Goal: Transaction & Acquisition: Purchase product/service

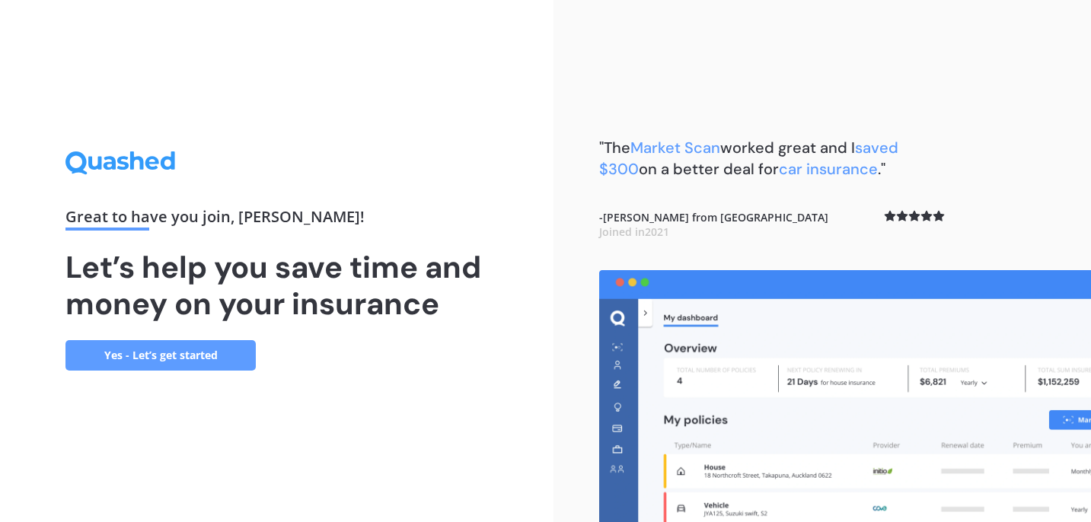
click at [158, 359] on link "Yes - Let’s get started" at bounding box center [160, 355] width 190 height 30
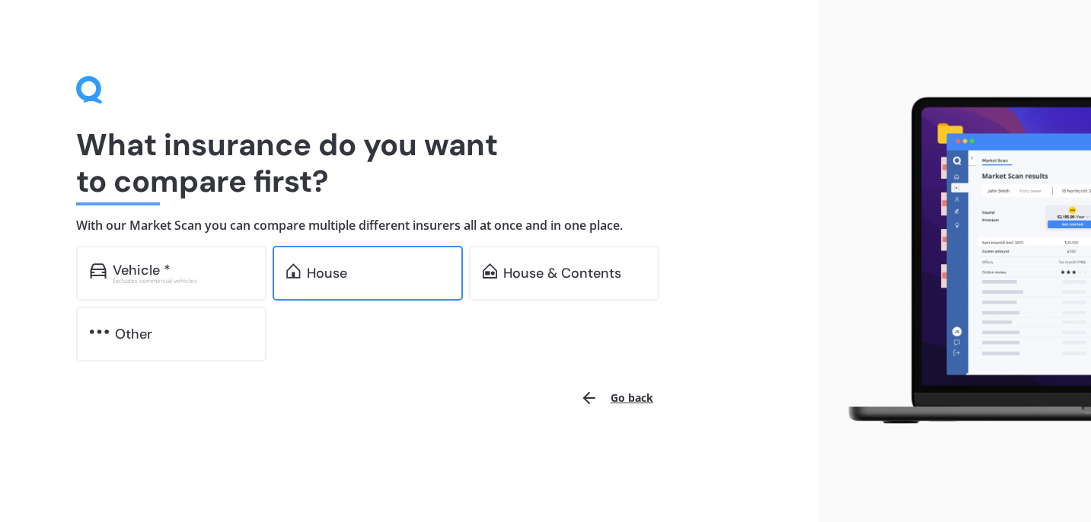
click at [375, 279] on div "House" at bounding box center [378, 273] width 142 height 15
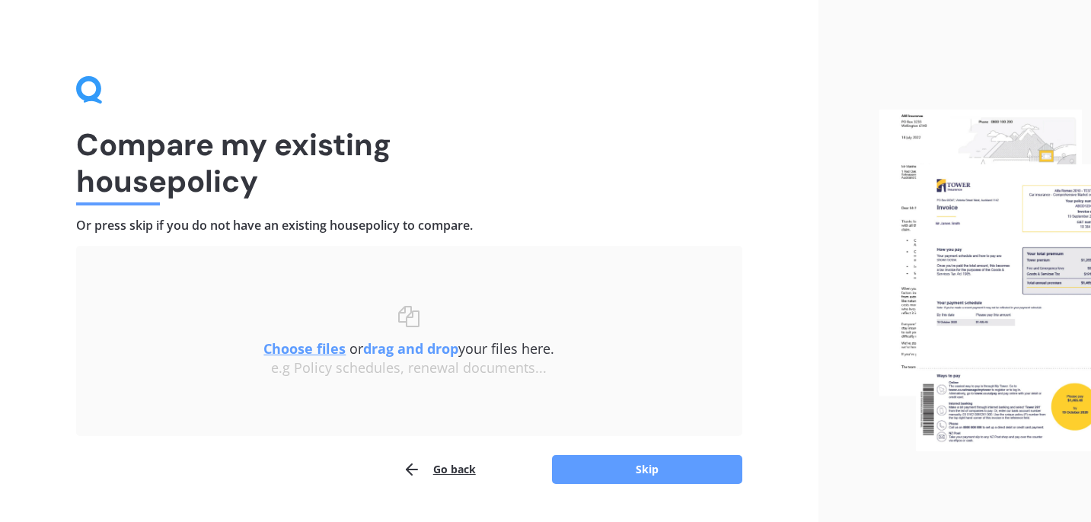
scroll to position [38, 0]
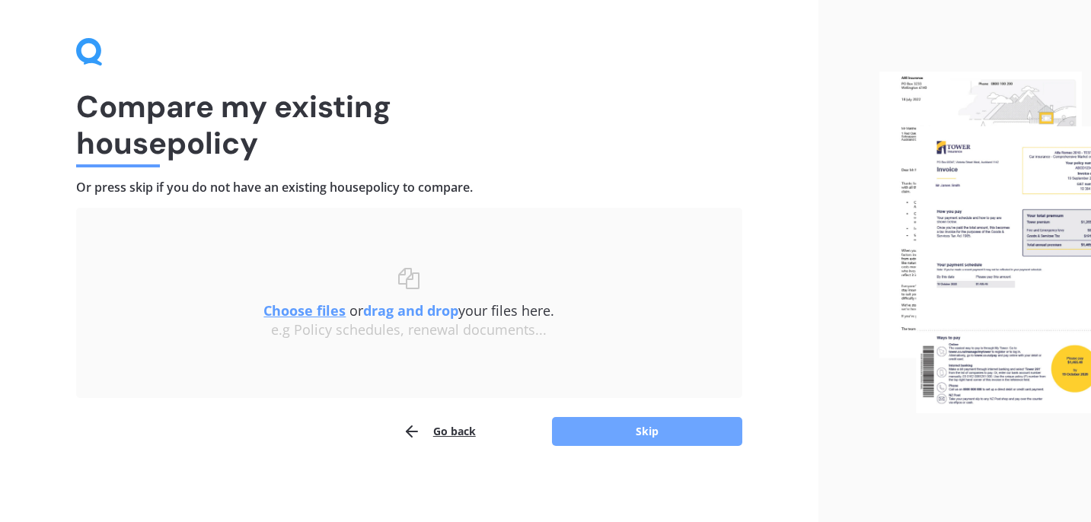
click at [613, 436] on button "Skip" at bounding box center [647, 431] width 190 height 29
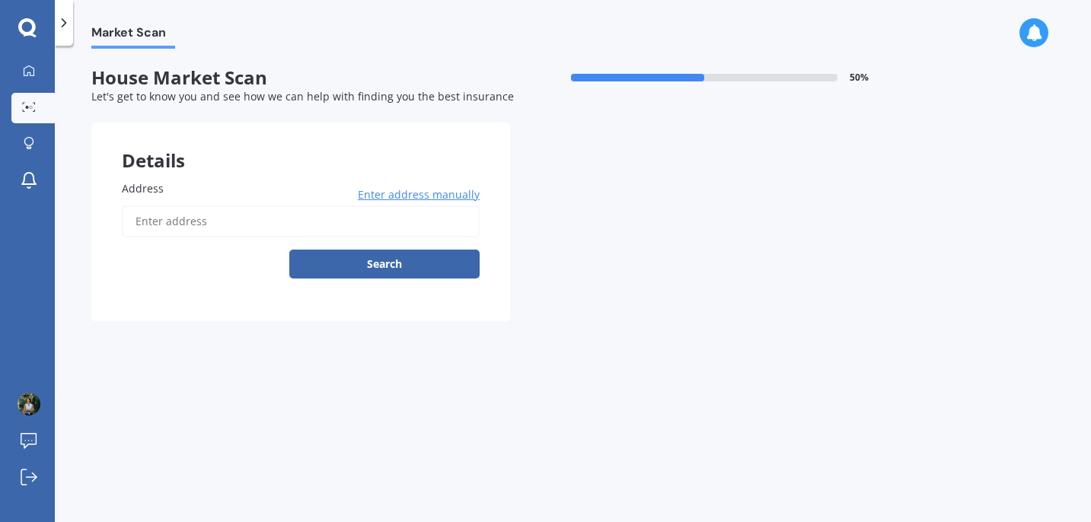
click at [266, 223] on input "Address" at bounding box center [301, 222] width 358 height 32
type input "[STREET_ADDRESS]"
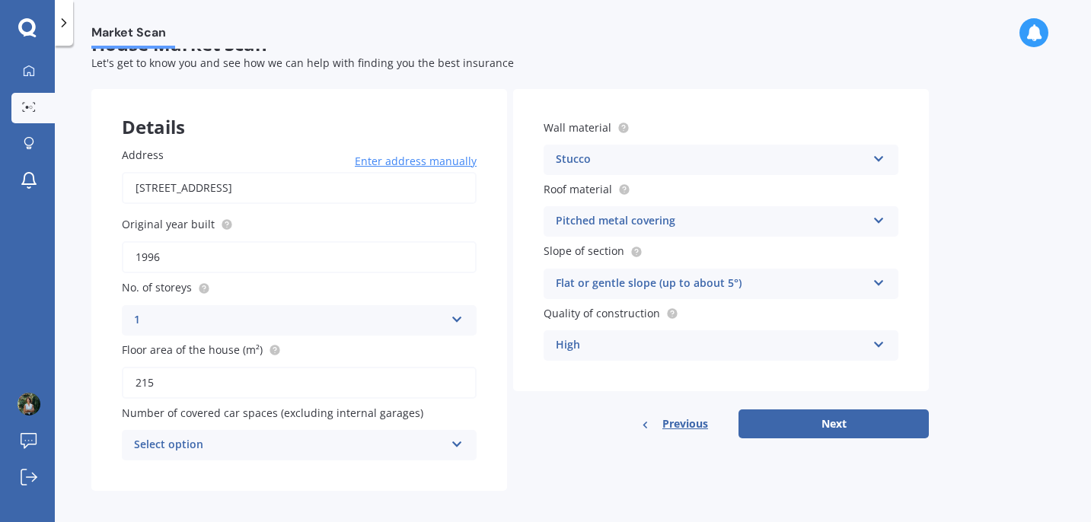
scroll to position [43, 0]
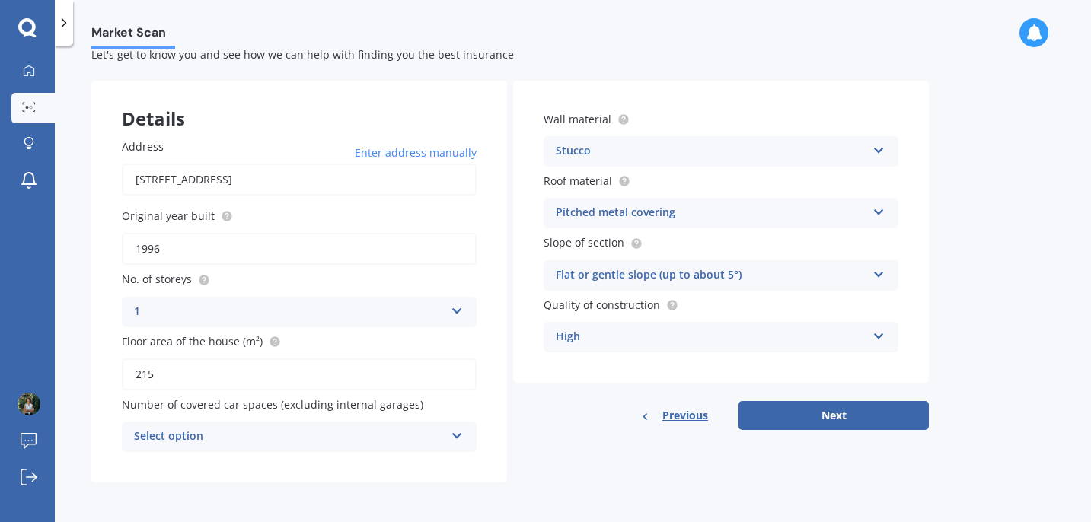
click at [277, 307] on div "1" at bounding box center [289, 312] width 311 height 18
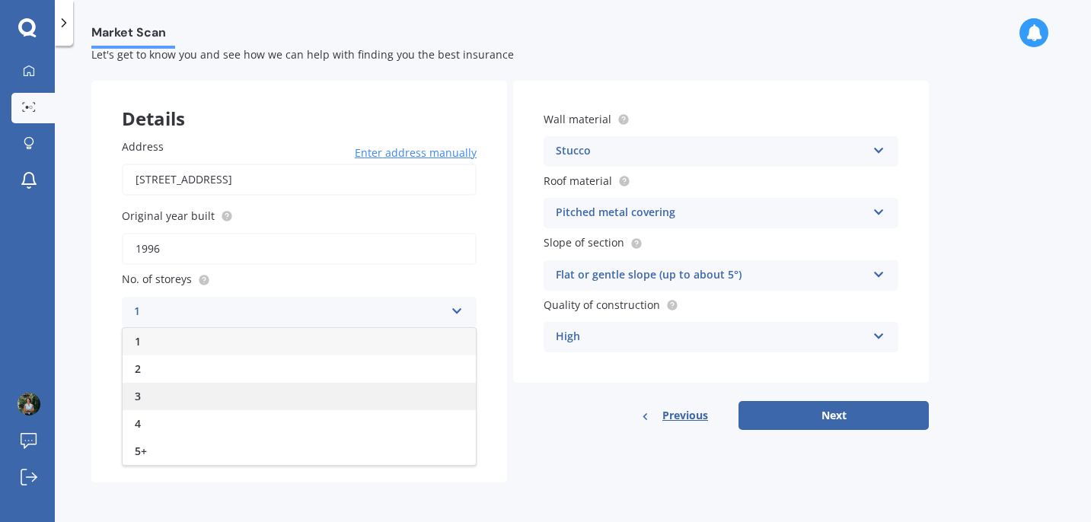
click at [225, 390] on div "3" at bounding box center [299, 396] width 353 height 27
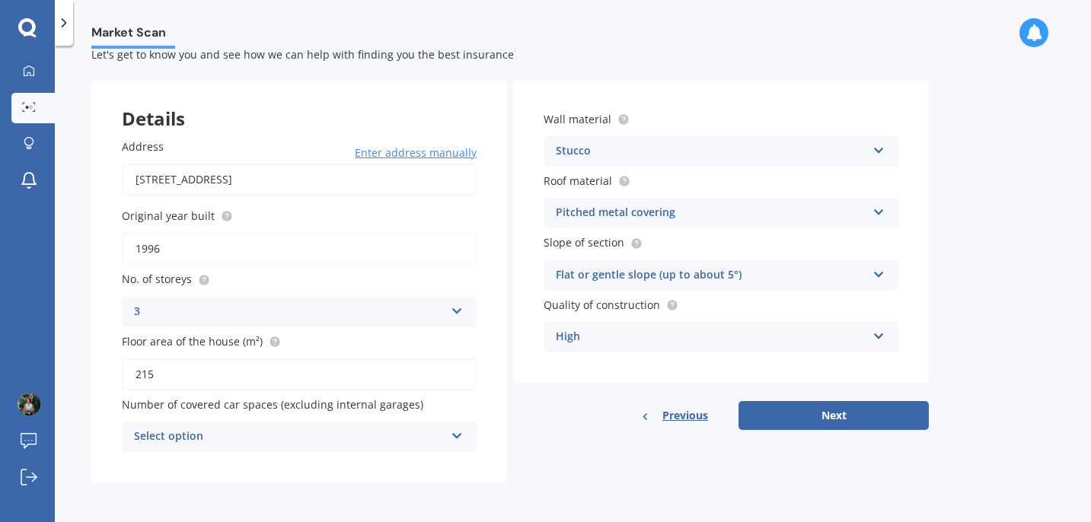
click at [228, 437] on div "Select option" at bounding box center [289, 437] width 311 height 18
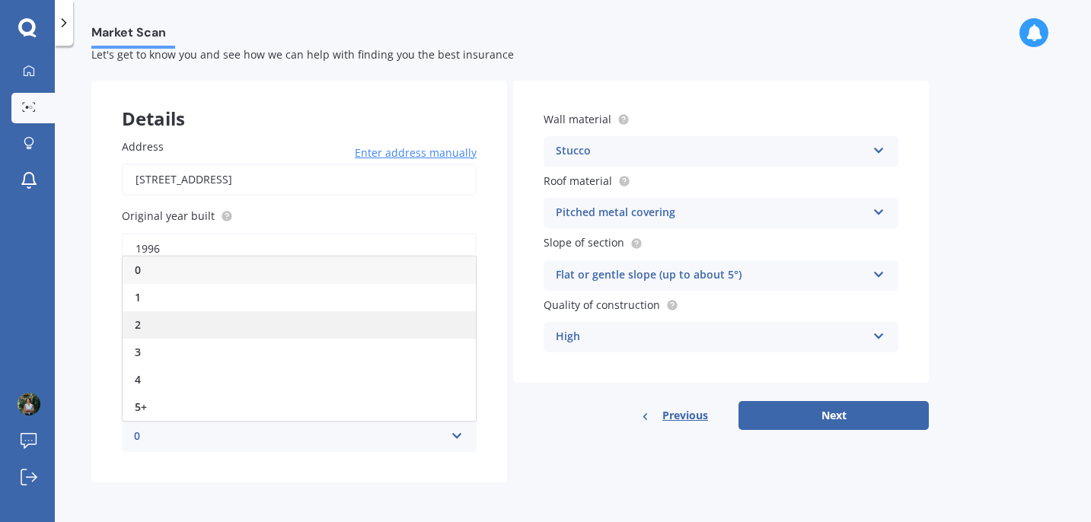
click at [151, 321] on div "2" at bounding box center [299, 324] width 353 height 27
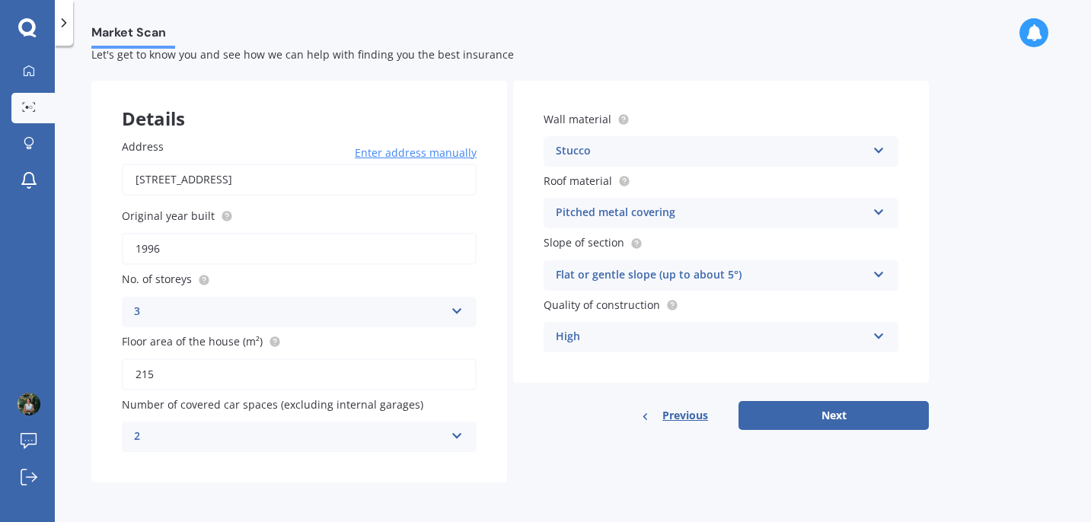
click at [455, 438] on icon at bounding box center [457, 433] width 13 height 11
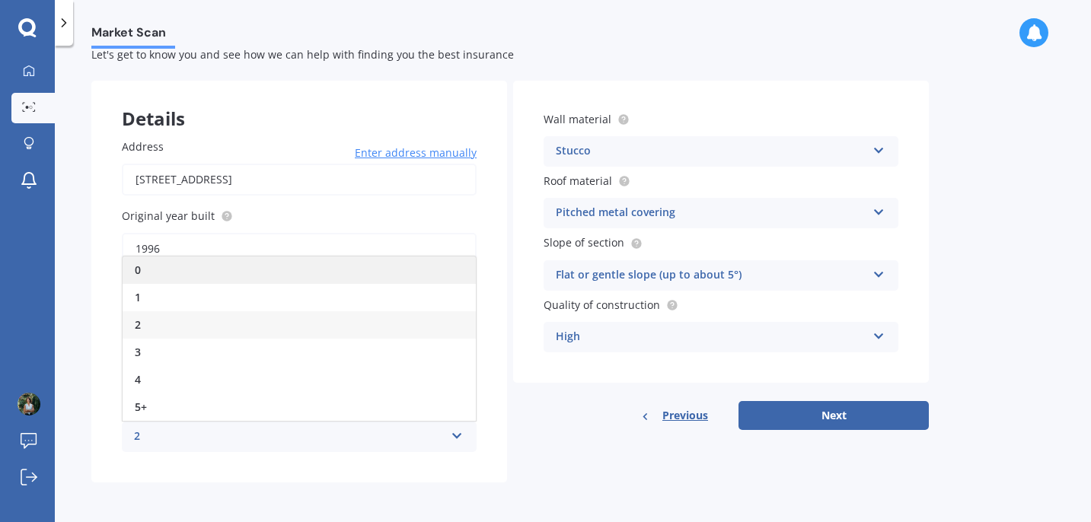
click at [145, 273] on div "0" at bounding box center [299, 270] width 353 height 27
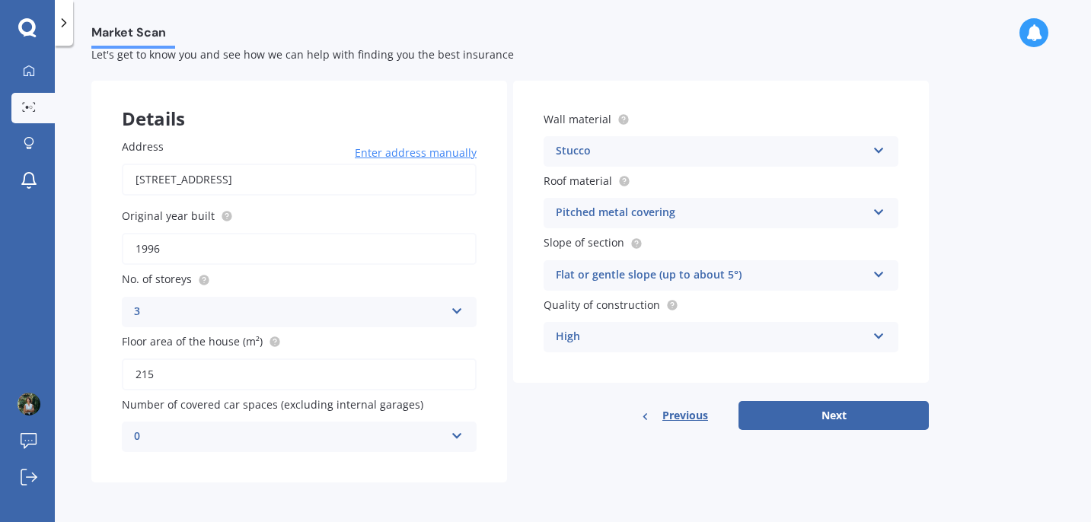
click at [659, 145] on div "Stucco" at bounding box center [711, 151] width 311 height 18
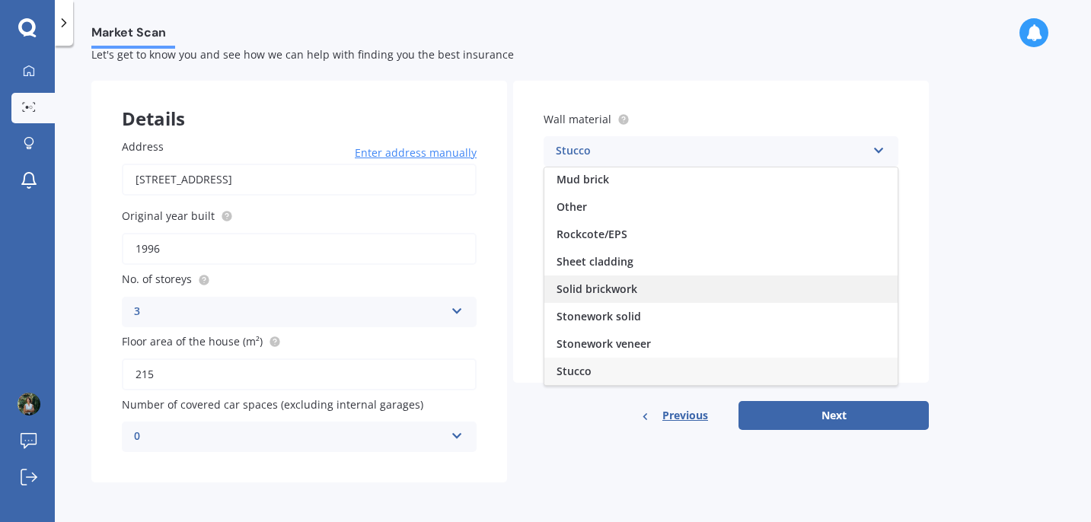
scroll to position [139, 0]
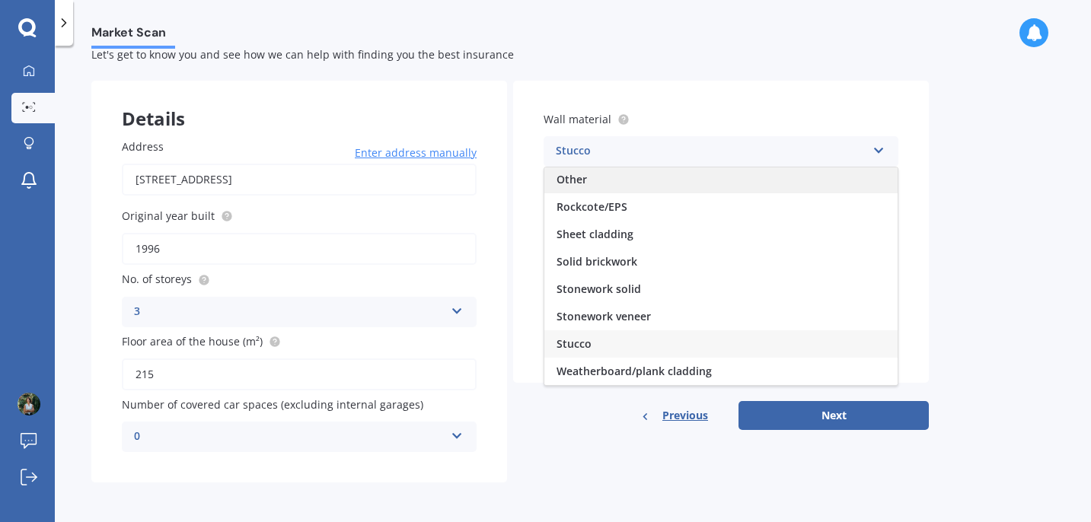
click at [573, 180] on span "Other" at bounding box center [572, 179] width 30 height 14
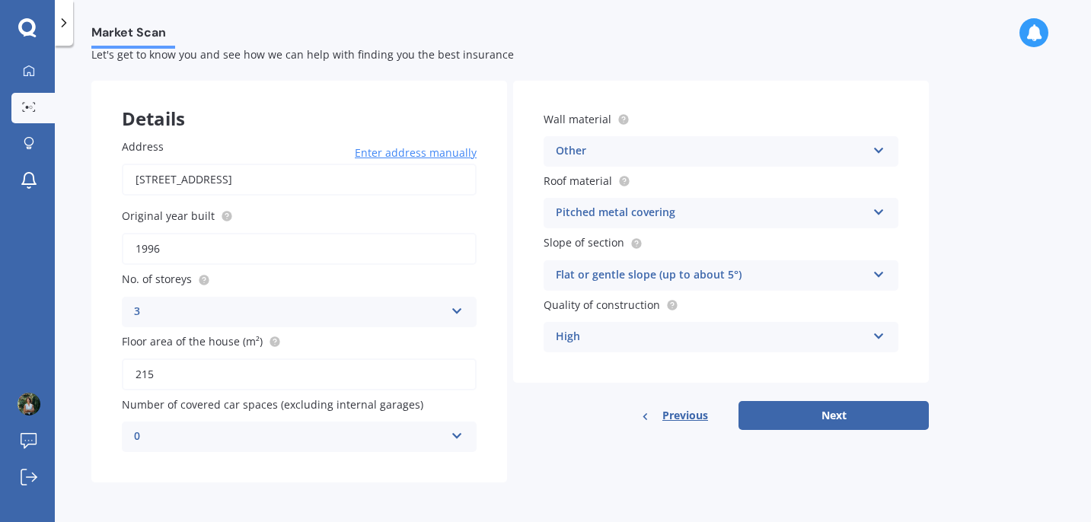
click at [576, 216] on div "Pitched metal covering" at bounding box center [711, 213] width 311 height 18
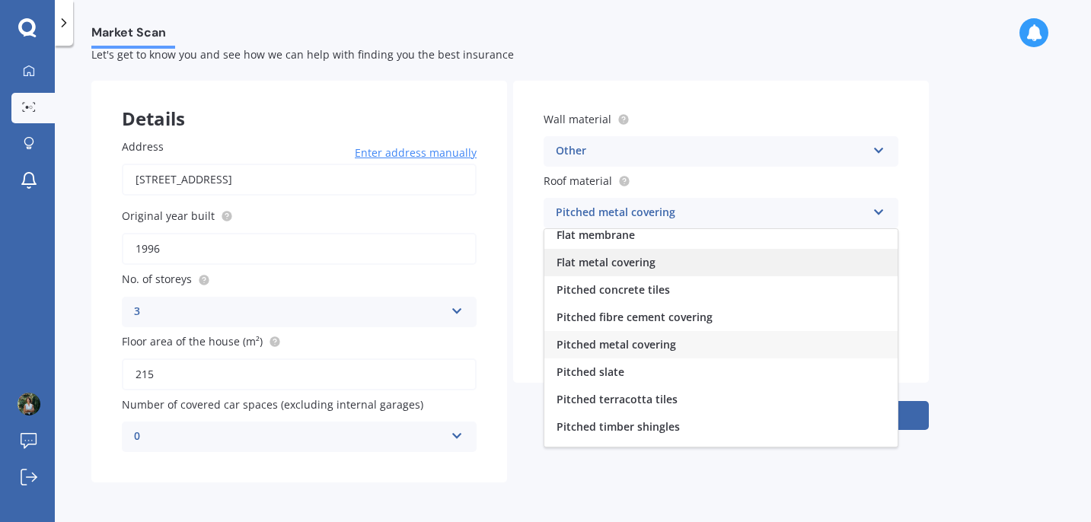
scroll to position [56, 0]
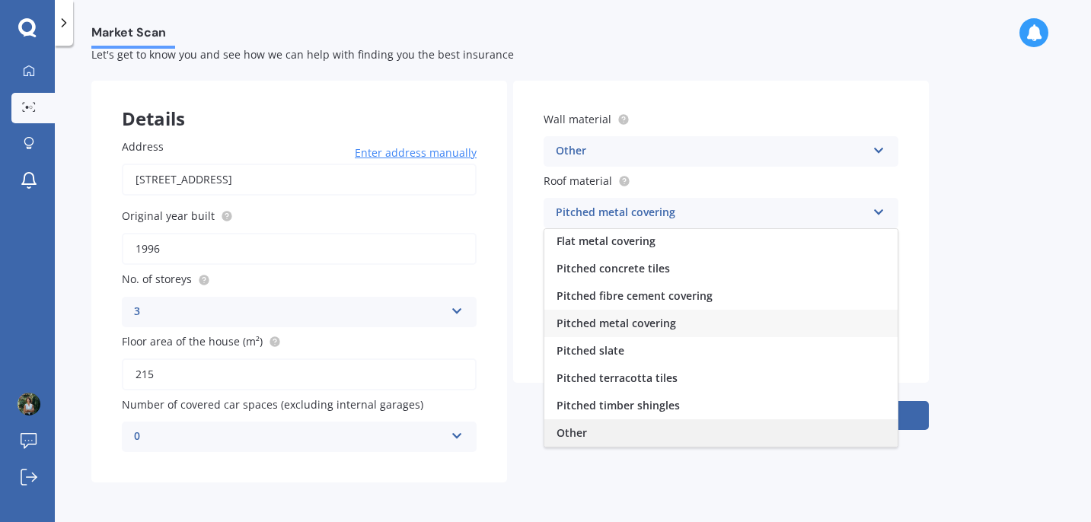
click at [588, 432] on div "Other" at bounding box center [720, 433] width 353 height 27
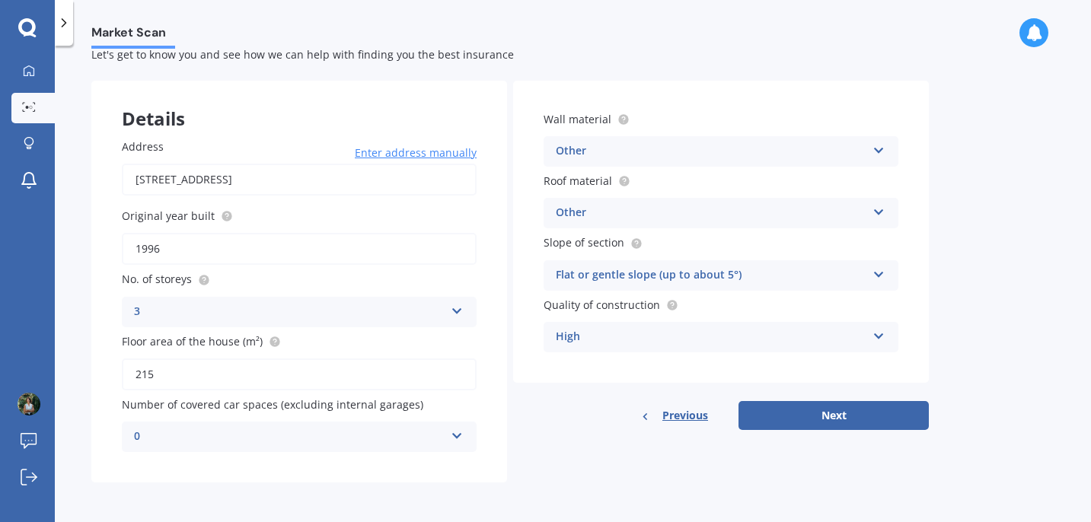
click at [624, 336] on div "High" at bounding box center [711, 337] width 311 height 18
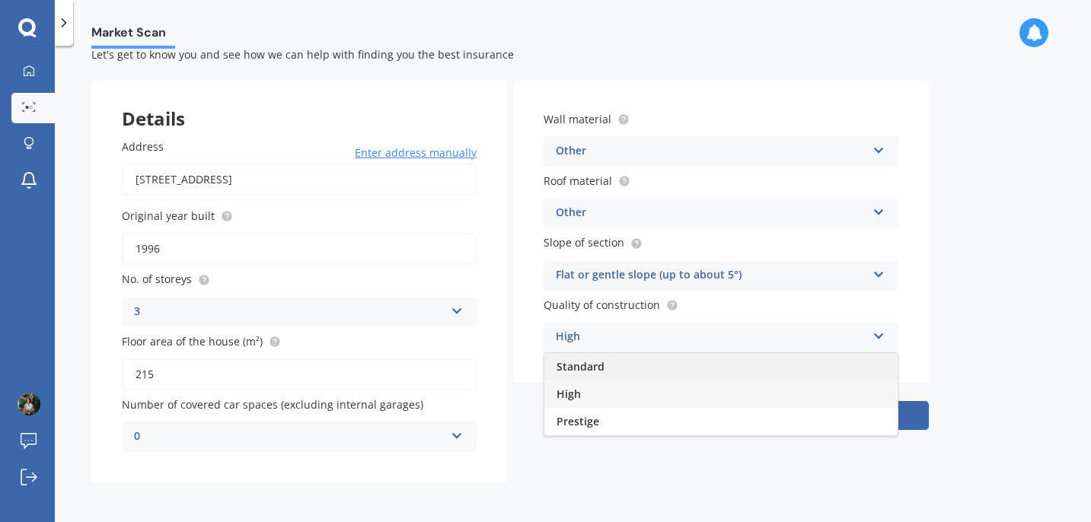
click at [595, 359] on span "Standard" at bounding box center [581, 366] width 48 height 14
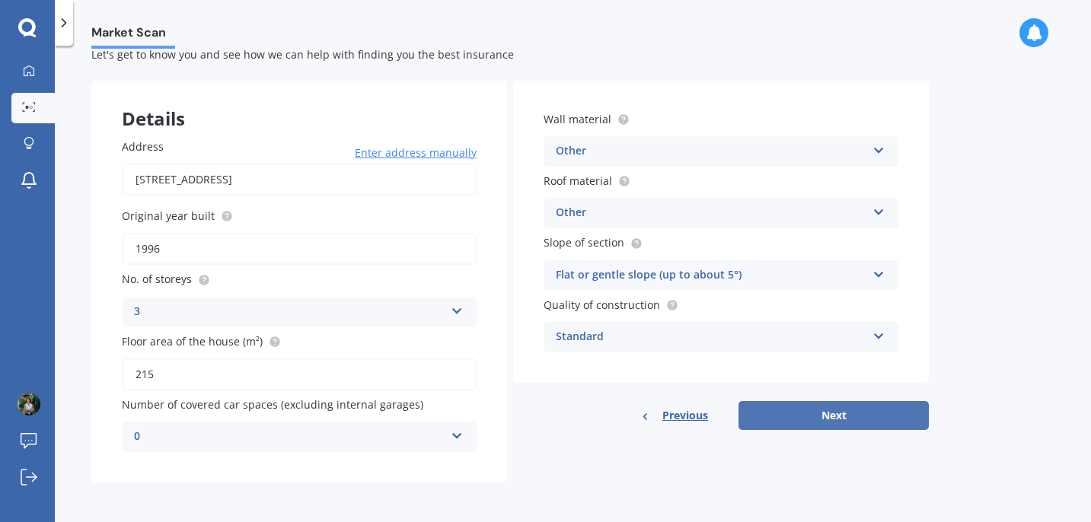
click at [804, 423] on button "Next" at bounding box center [834, 415] width 190 height 29
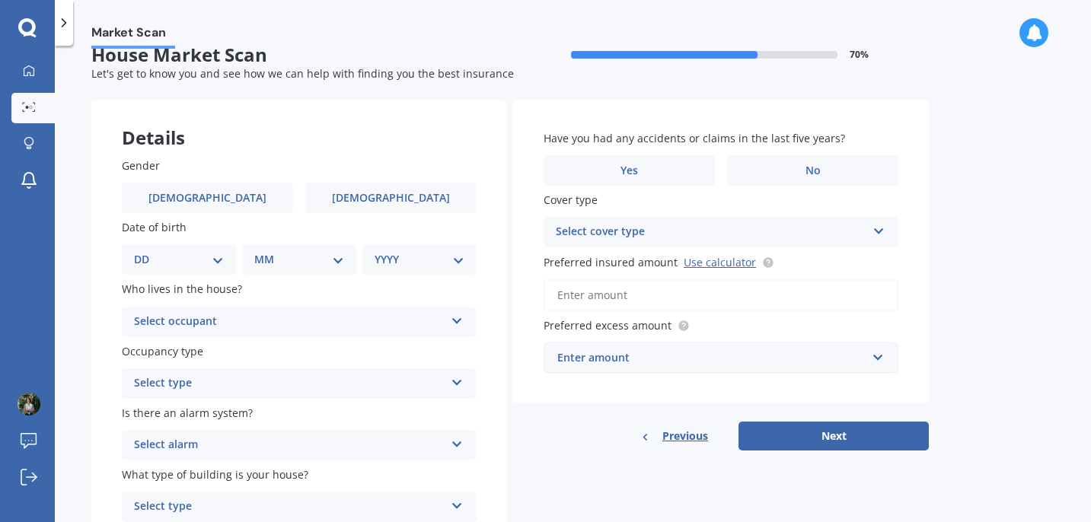
scroll to position [65, 0]
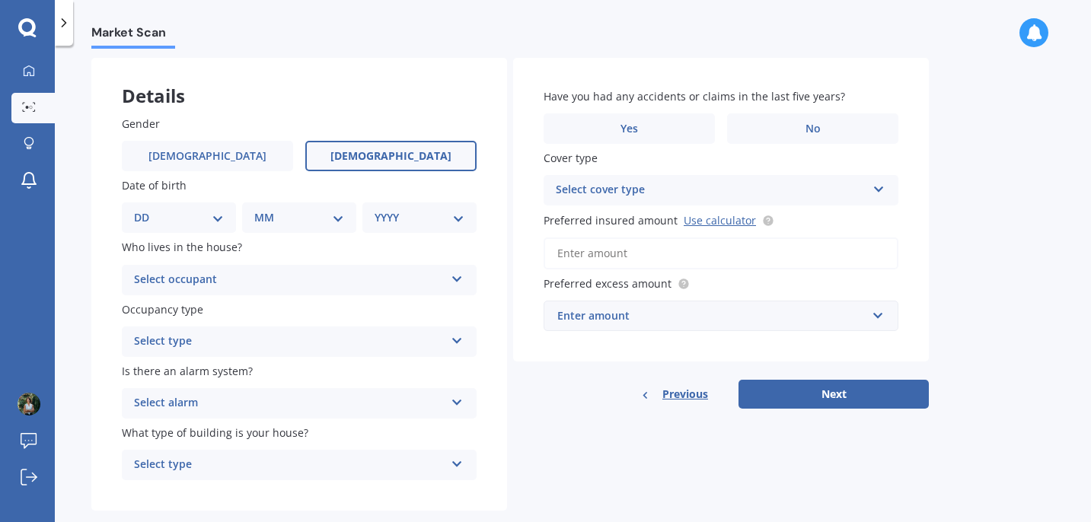
click at [390, 158] on span "[DEMOGRAPHIC_DATA]" at bounding box center [390, 156] width 121 height 13
click at [0, 0] on input "[DEMOGRAPHIC_DATA]" at bounding box center [0, 0] width 0 height 0
click at [216, 219] on select "DD 01 02 03 04 05 06 07 08 09 10 11 12 13 14 15 16 17 18 19 20 21 22 23 24 25 2…" at bounding box center [179, 217] width 90 height 17
select select "17"
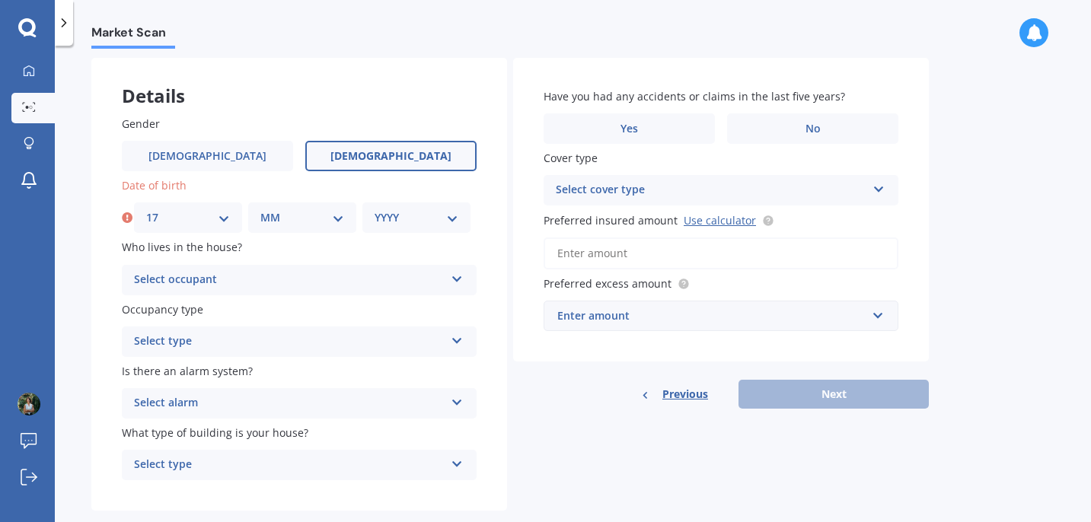
click at [317, 224] on select "MM 01 02 03 04 05 06 07 08 09 10 11 12" at bounding box center [302, 217] width 84 height 17
select select "02"
click at [388, 225] on select "YYYY 2009 2008 2007 2006 2005 2004 2003 2002 2001 2000 1999 1998 1997 1996 1995…" at bounding box center [417, 217] width 84 height 17
select select "1969"
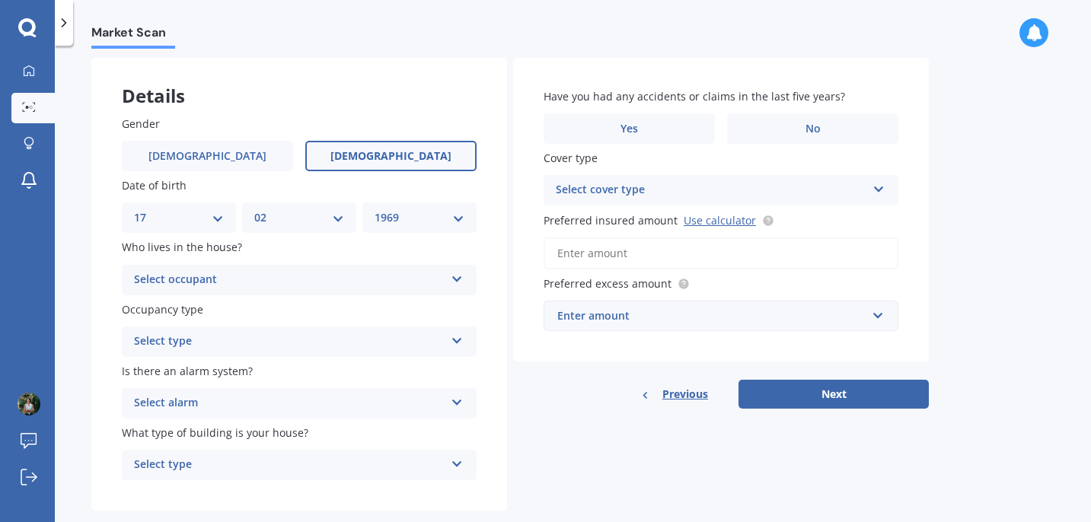
click at [231, 279] on div "Select occupant" at bounding box center [289, 280] width 311 height 18
click at [175, 309] on div "Owner" at bounding box center [299, 309] width 353 height 27
click at [193, 348] on div "Select type" at bounding box center [289, 342] width 311 height 18
click at [185, 372] on span "Permanent" at bounding box center [164, 371] width 58 height 14
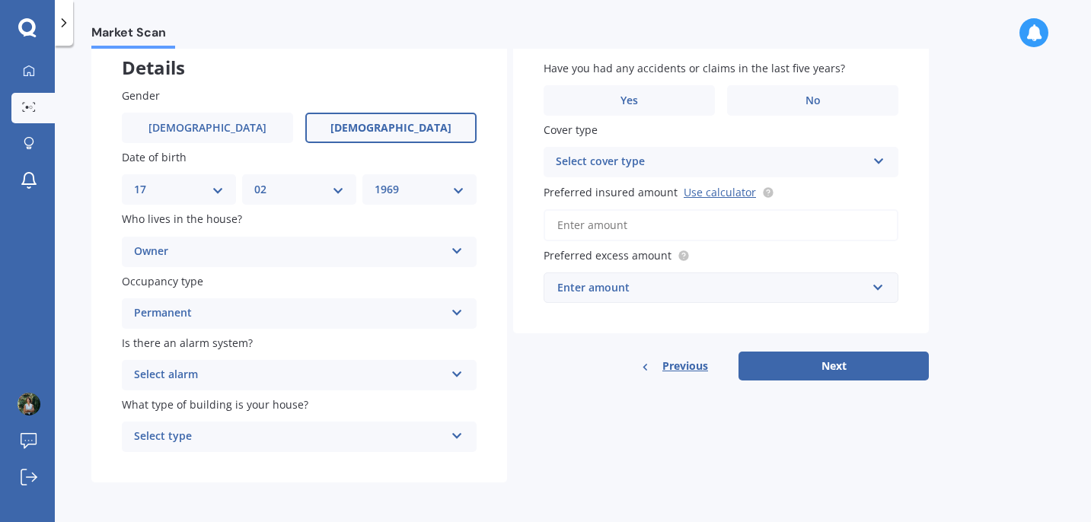
click at [371, 375] on div "Select alarm" at bounding box center [289, 375] width 311 height 18
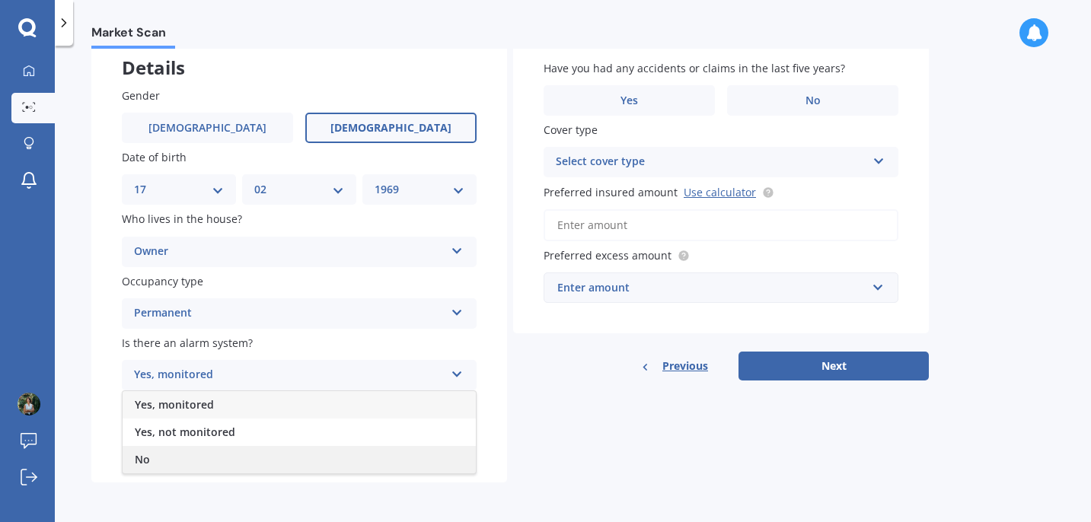
click at [168, 458] on div "No" at bounding box center [299, 459] width 353 height 27
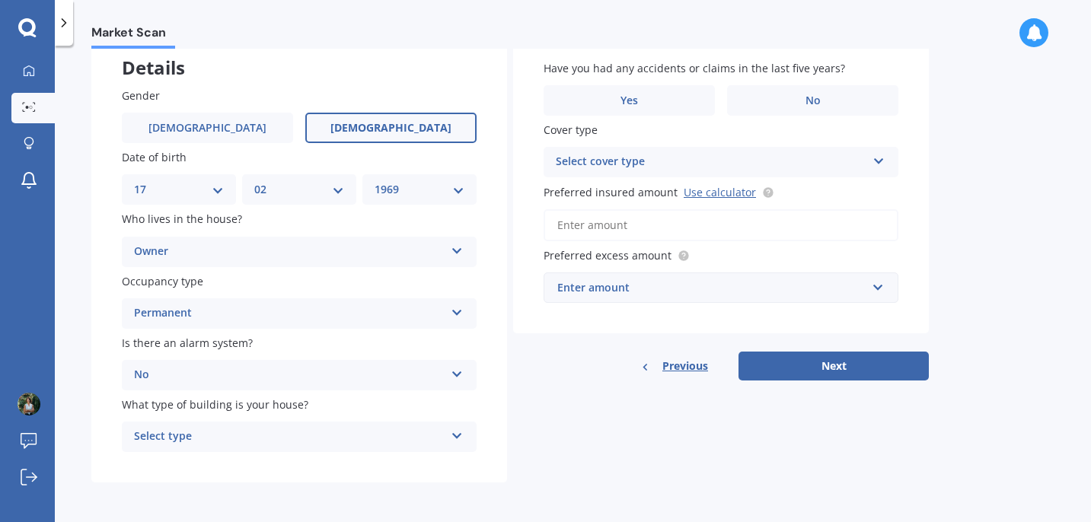
click at [193, 438] on div "Select type" at bounding box center [289, 437] width 311 height 18
click at [171, 353] on span "Freestanding" at bounding box center [169, 352] width 68 height 14
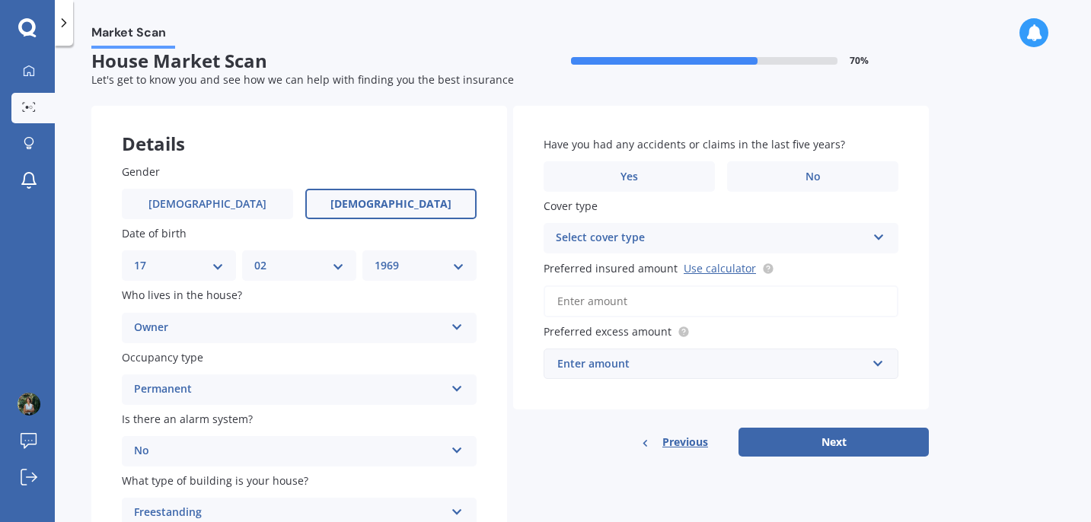
scroll to position [0, 0]
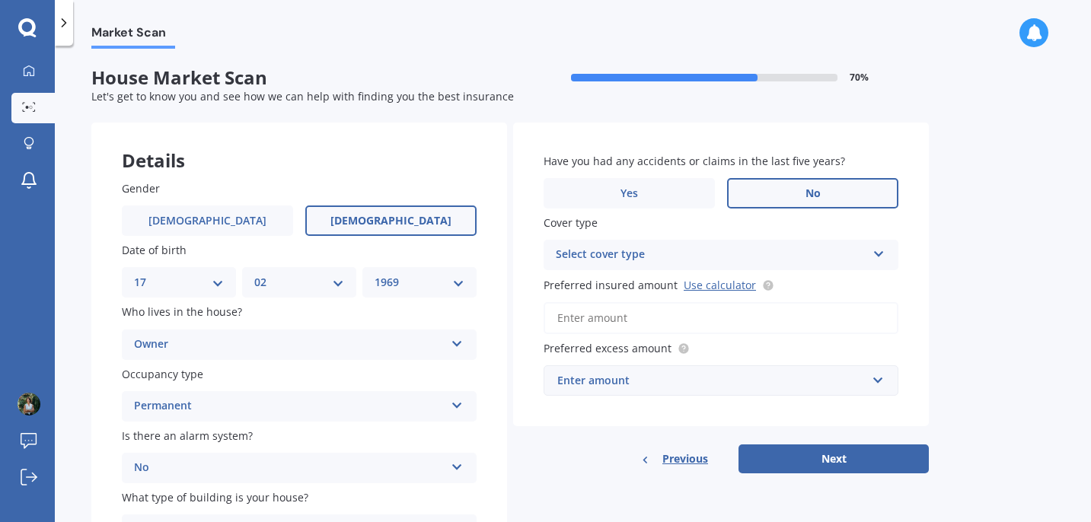
click at [854, 193] on label "No" at bounding box center [812, 193] width 171 height 30
click at [0, 0] on input "No" at bounding box center [0, 0] width 0 height 0
click at [755, 253] on div "Select cover type" at bounding box center [711, 255] width 311 height 18
click at [991, 233] on div "Market Scan House Market Scan 70 % Let's get to know you and see how we can hel…" at bounding box center [573, 287] width 1036 height 477
click at [707, 320] on input "Preferred insured amount Use calculator" at bounding box center [721, 318] width 355 height 32
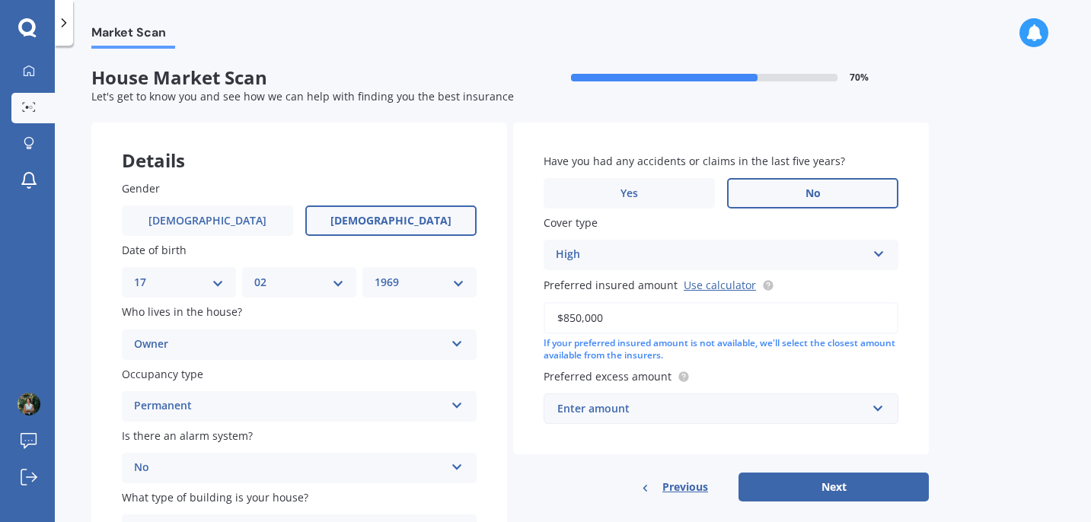
scroll to position [39, 0]
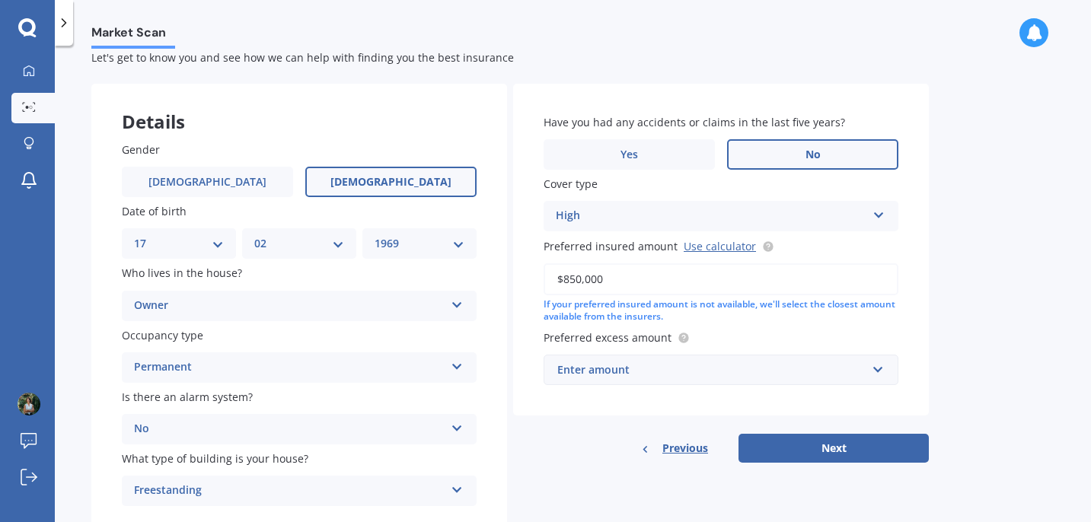
type input "$850,000"
click at [857, 374] on div "Enter amount" at bounding box center [711, 370] width 309 height 17
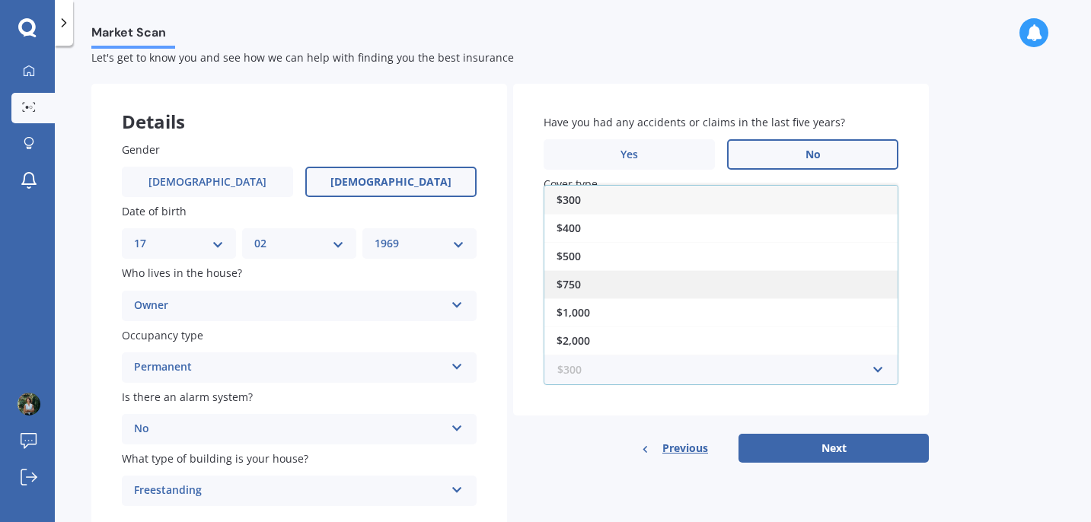
scroll to position [27, 0]
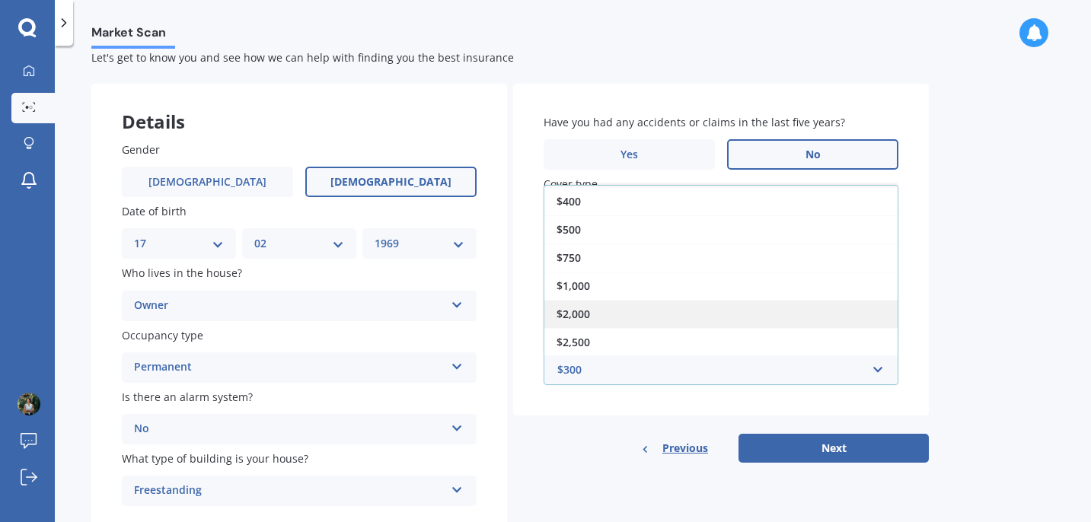
click at [578, 315] on span "$2,000" at bounding box center [574, 314] width 34 height 14
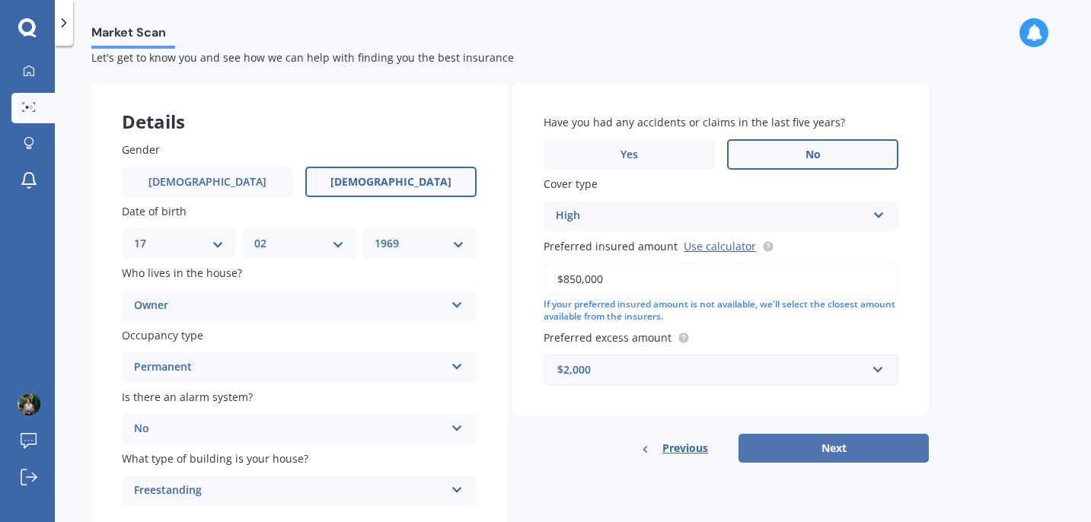
click at [798, 445] on button "Next" at bounding box center [834, 448] width 190 height 29
select select "17"
select select "02"
select select "1969"
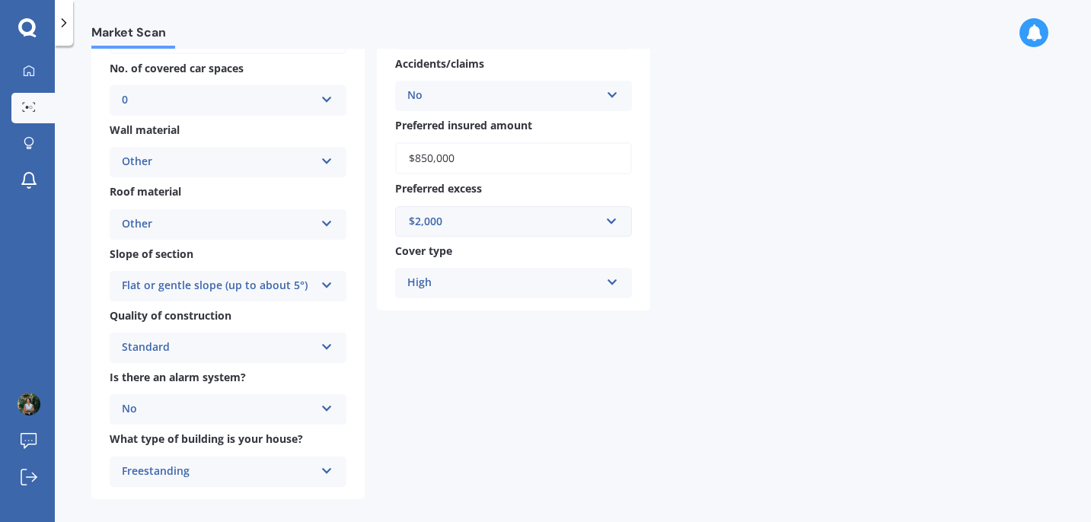
scroll to position [0, 0]
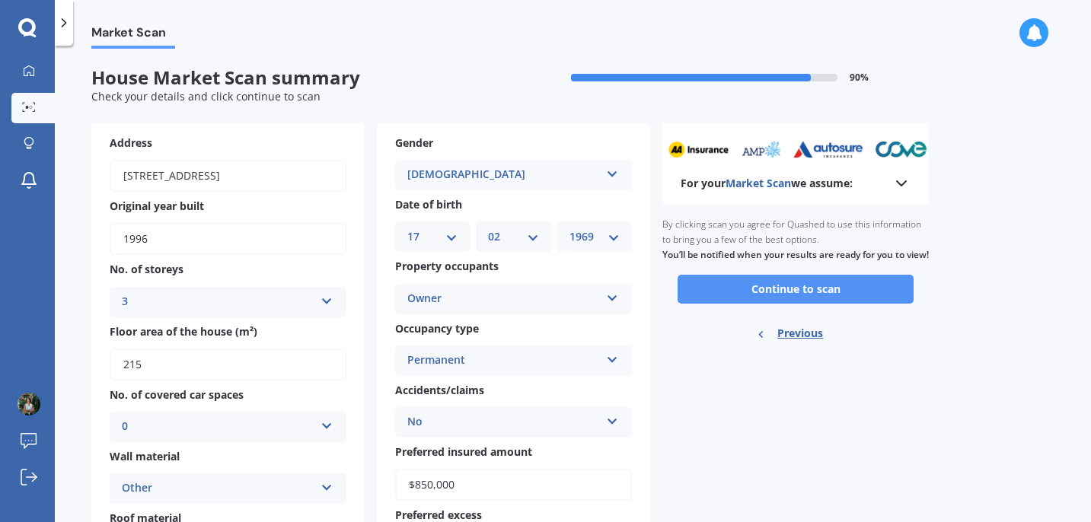
click at [816, 298] on button "Continue to scan" at bounding box center [796, 289] width 236 height 29
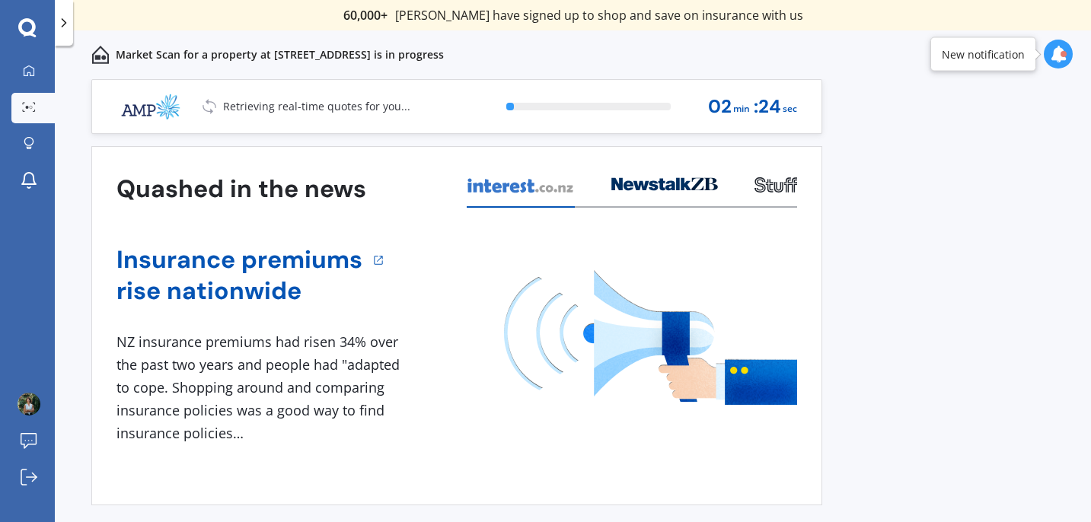
scroll to position [29, 0]
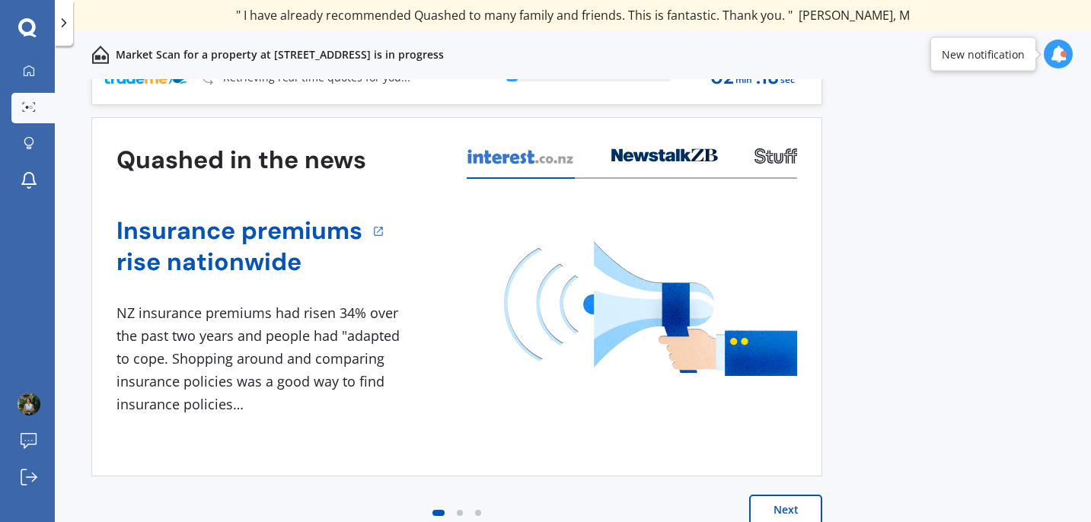
click at [775, 511] on button "Next" at bounding box center [785, 510] width 73 height 30
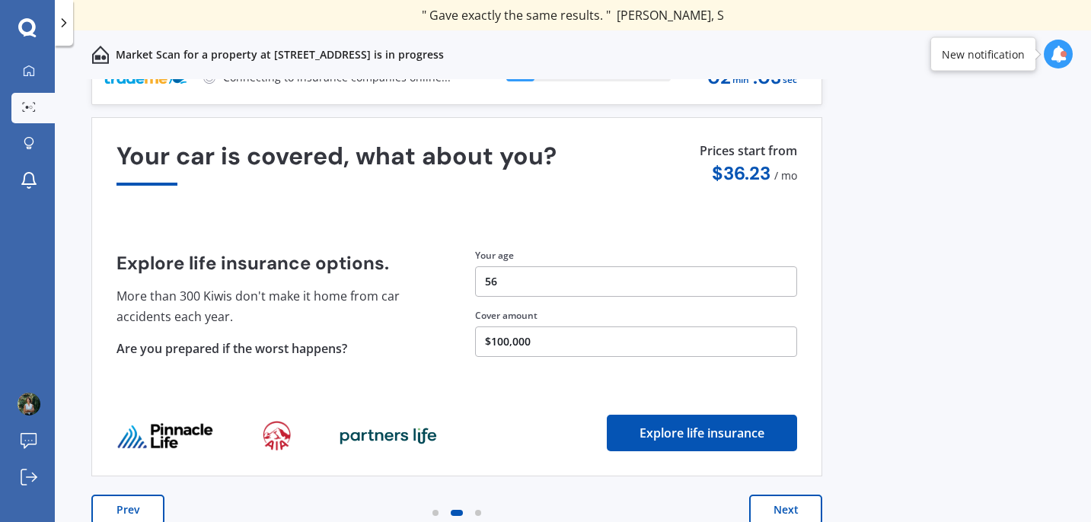
click at [777, 516] on button "Next" at bounding box center [785, 510] width 73 height 30
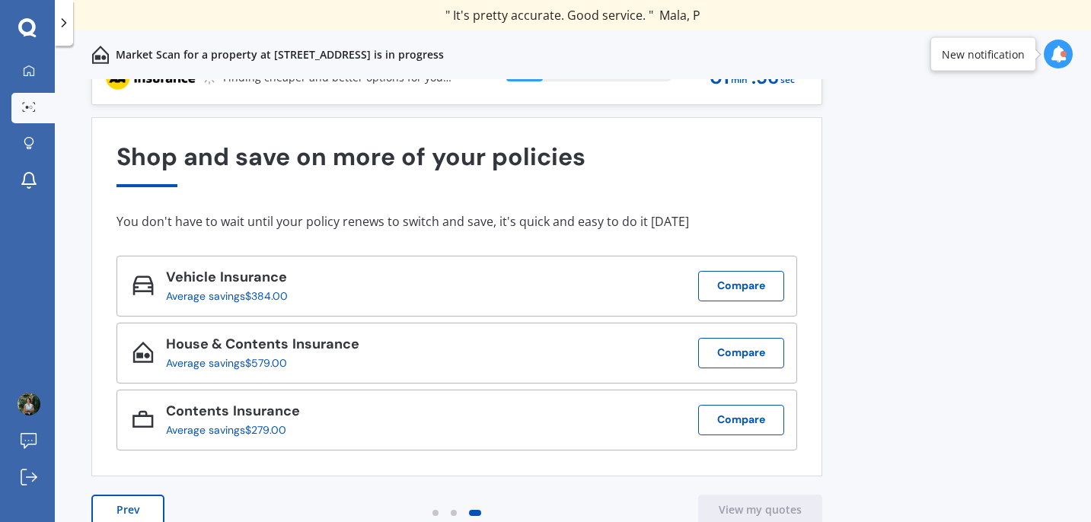
scroll to position [0, 0]
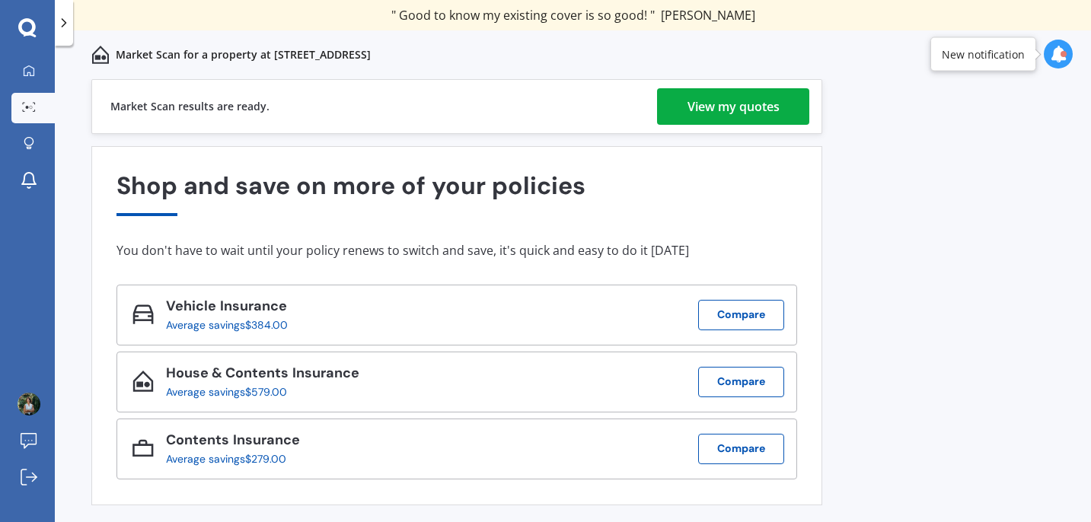
click at [717, 108] on div "View my quotes" at bounding box center [734, 106] width 92 height 37
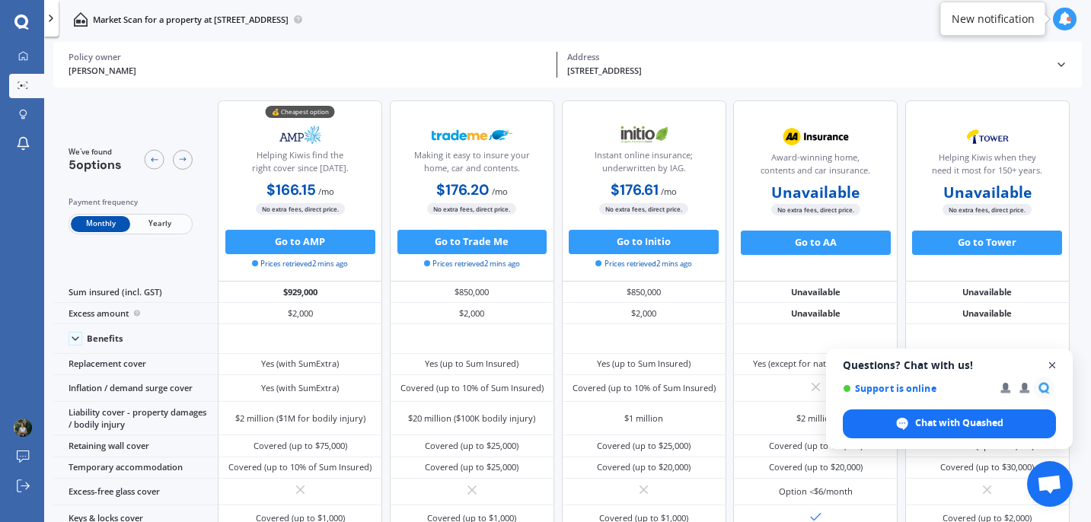
click at [1052, 366] on span "Open chat" at bounding box center [1052, 365] width 19 height 19
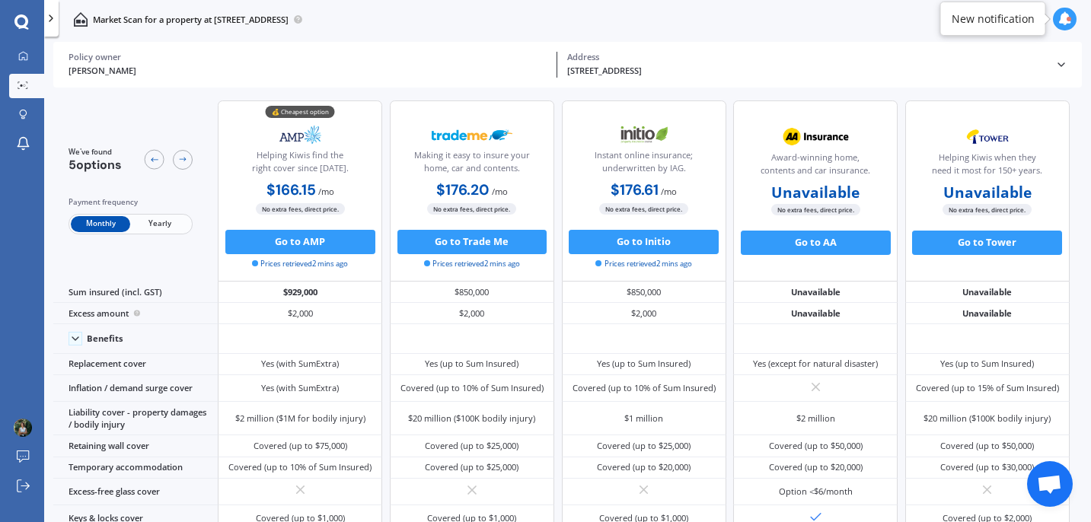
click at [158, 226] on span "Yearly" at bounding box center [159, 224] width 59 height 16
click at [474, 180] on div "$2,002.23 / yr $2,002.23 / yr $176.20 / mo" at bounding box center [472, 192] width 164 height 24
